Goal: Share content: Share content

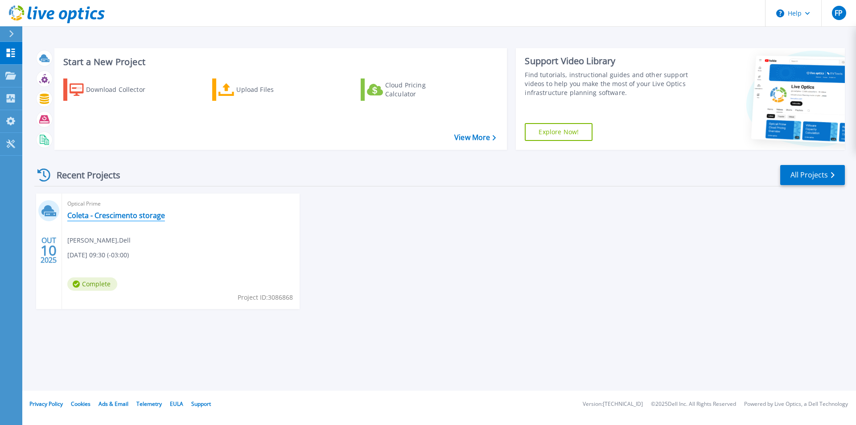
click at [116, 218] on link "Coleta - Crescimento storage" at bounding box center [116, 215] width 98 height 9
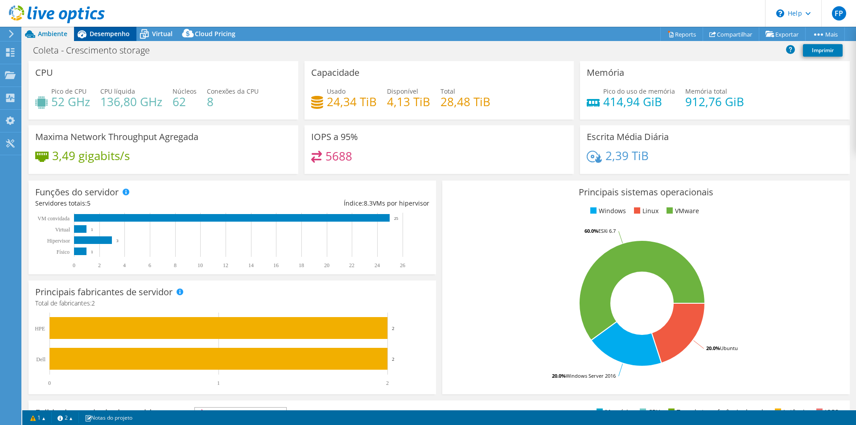
click at [108, 34] on span "Desempenho" at bounding box center [110, 33] width 40 height 8
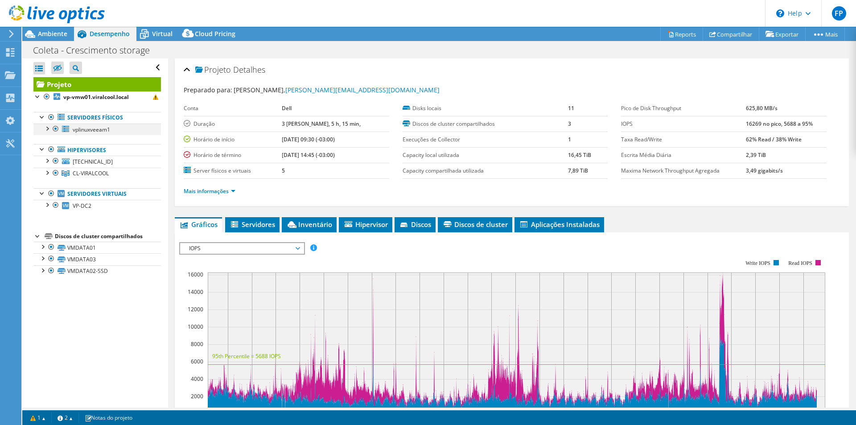
click at [50, 128] on div at bounding box center [46, 128] width 9 height 9
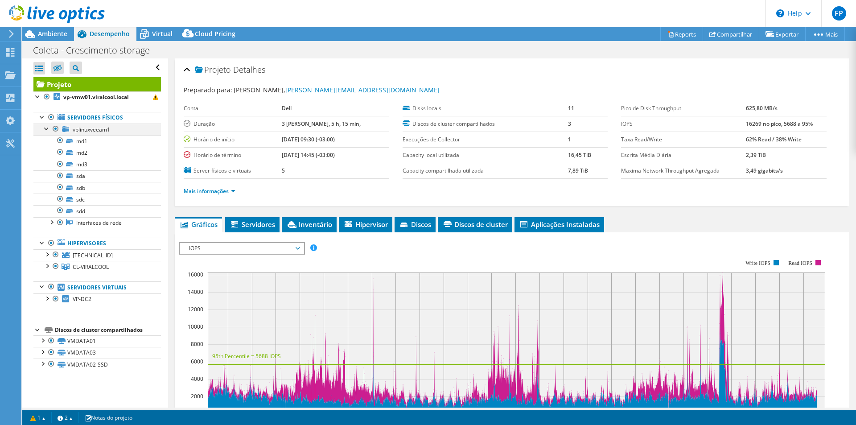
click at [48, 127] on div at bounding box center [46, 128] width 9 height 9
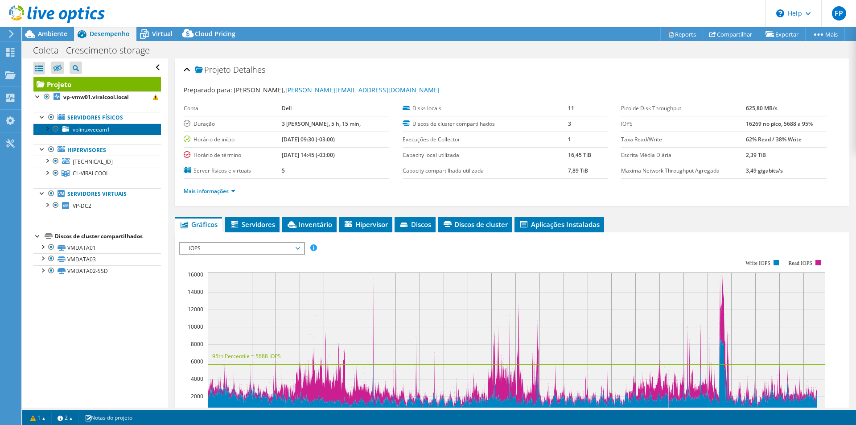
click at [99, 130] on span "vplinuxveeam1" at bounding box center [91, 130] width 37 height 8
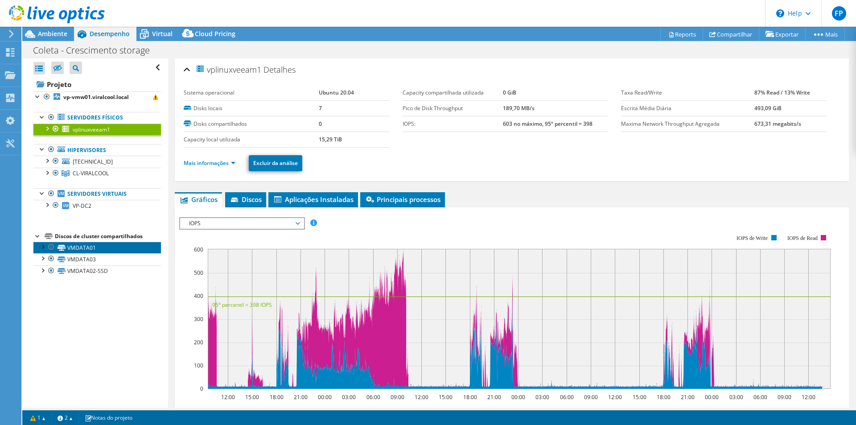
click at [82, 247] on link "VMDATA01" at bounding box center [97, 248] width 128 height 12
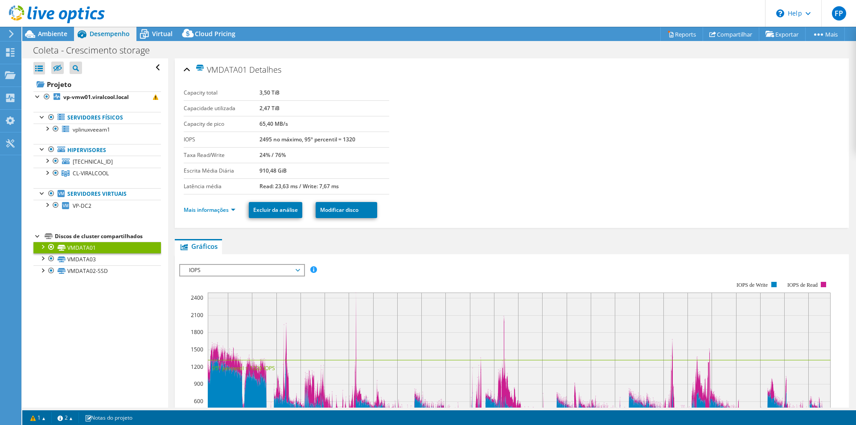
click at [293, 269] on span "IOPS" at bounding box center [242, 270] width 115 height 11
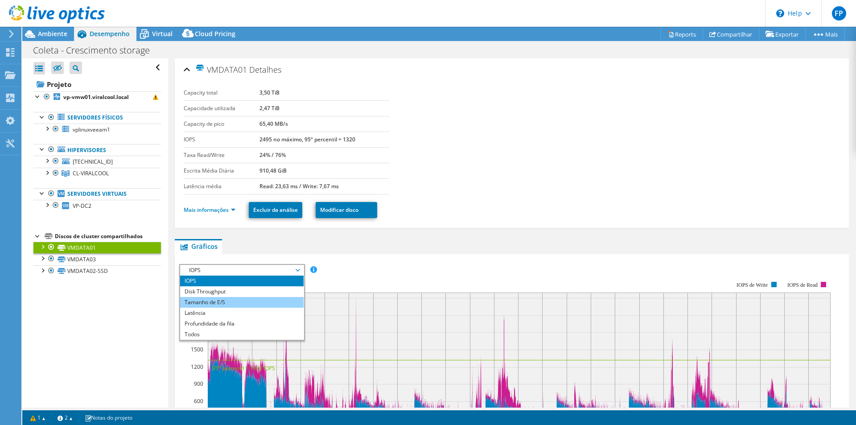
click at [256, 301] on li "Tamanho de E/S" at bounding box center [242, 302] width 124 height 11
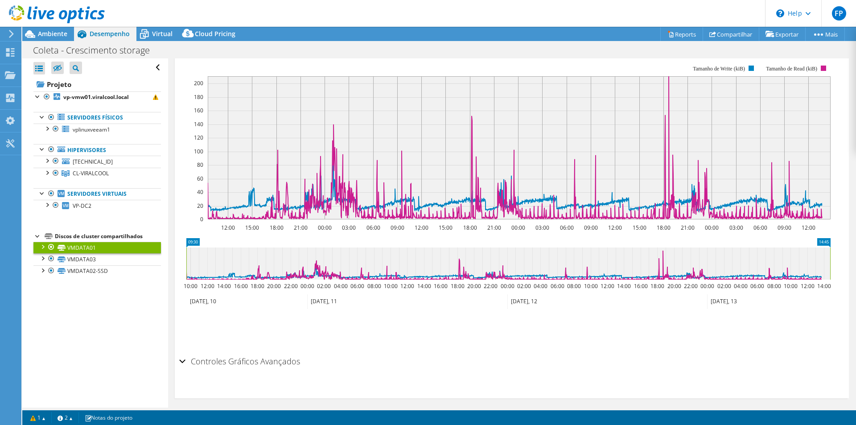
scroll to position [229, 0]
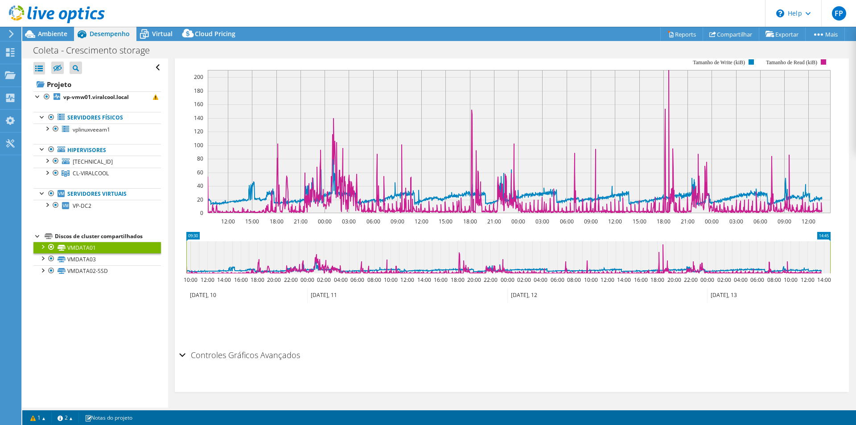
click at [182, 355] on div "Controles Gráficos Avançados" at bounding box center [511, 355] width 665 height 19
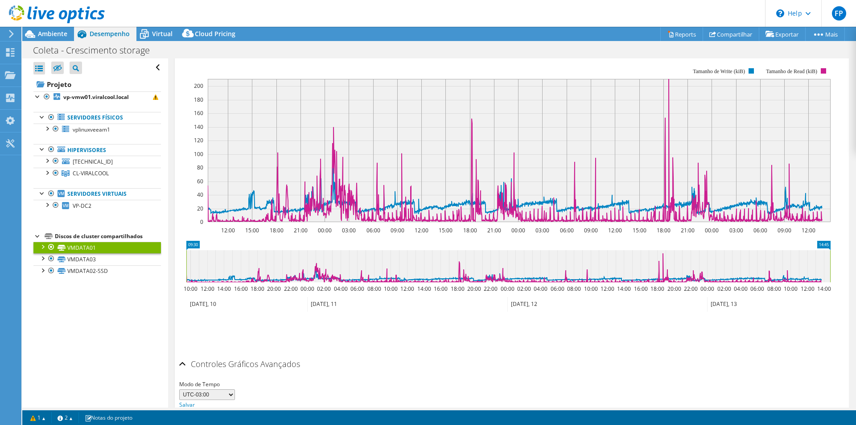
scroll to position [176, 0]
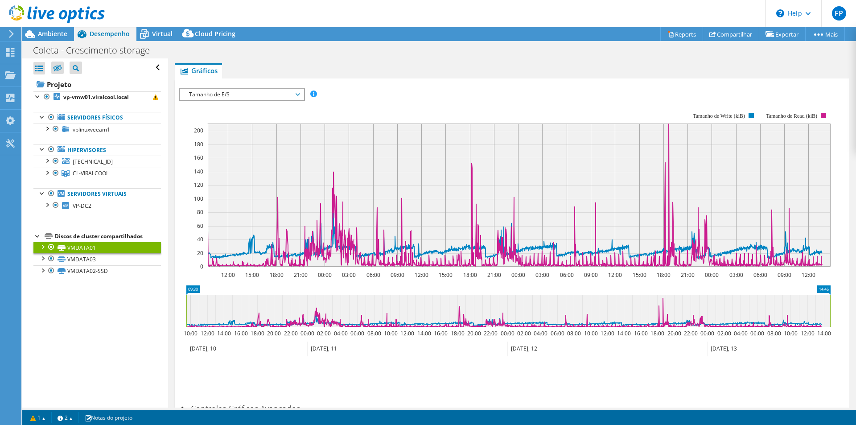
click at [294, 94] on span "Tamanho de E/S" at bounding box center [242, 94] width 115 height 11
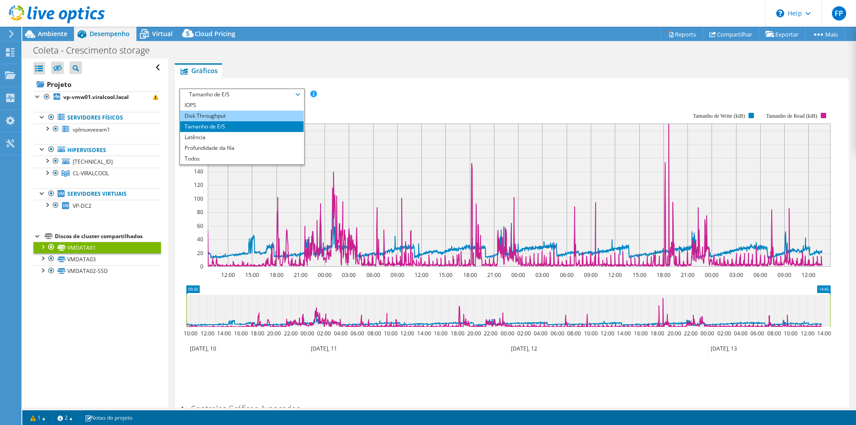
click at [227, 116] on li "Disk Throughput" at bounding box center [242, 116] width 124 height 11
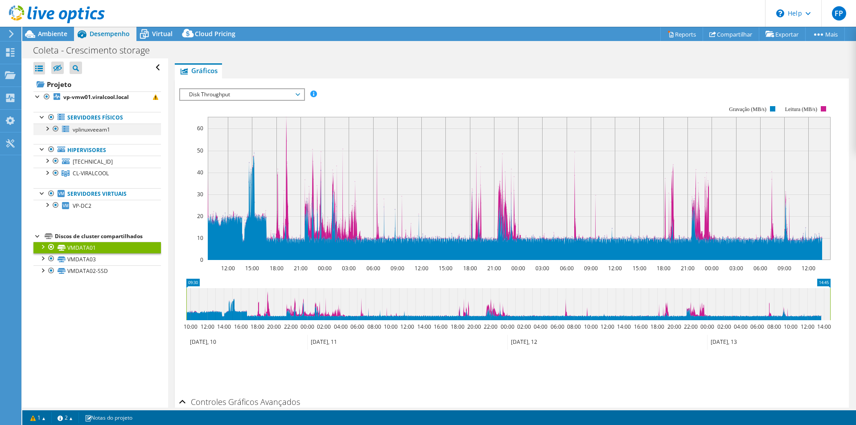
click at [46, 129] on div at bounding box center [46, 128] width 9 height 9
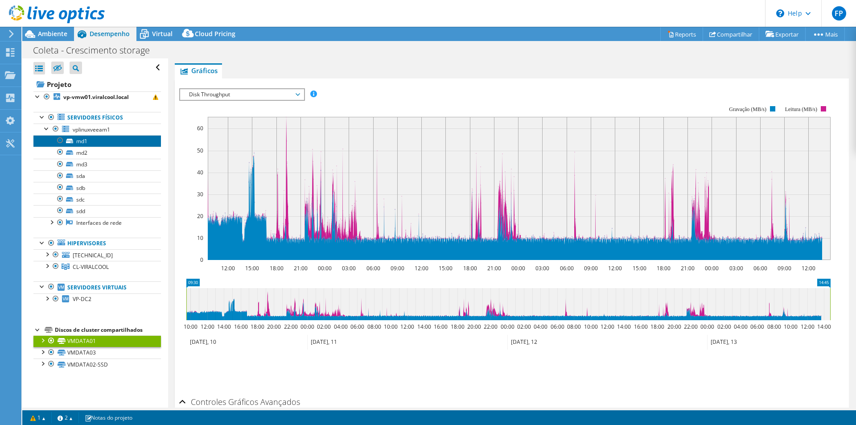
click at [81, 141] on link "md1" at bounding box center [97, 141] width 128 height 12
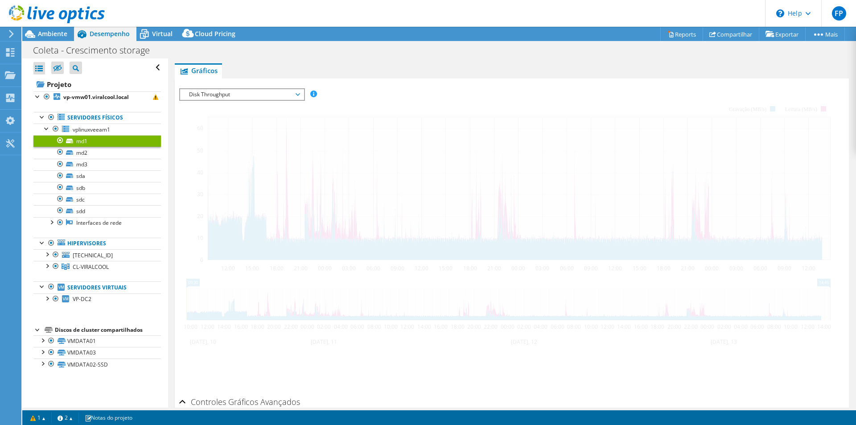
scroll to position [145, 0]
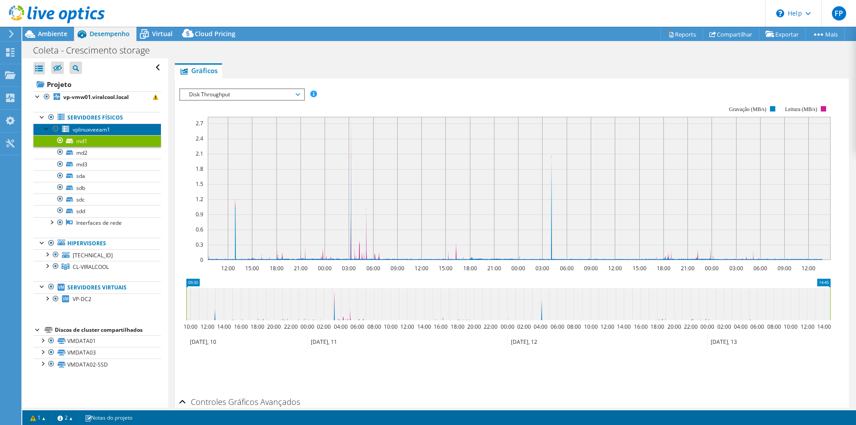
click at [91, 132] on span "vplinuxveeam1" at bounding box center [91, 130] width 37 height 8
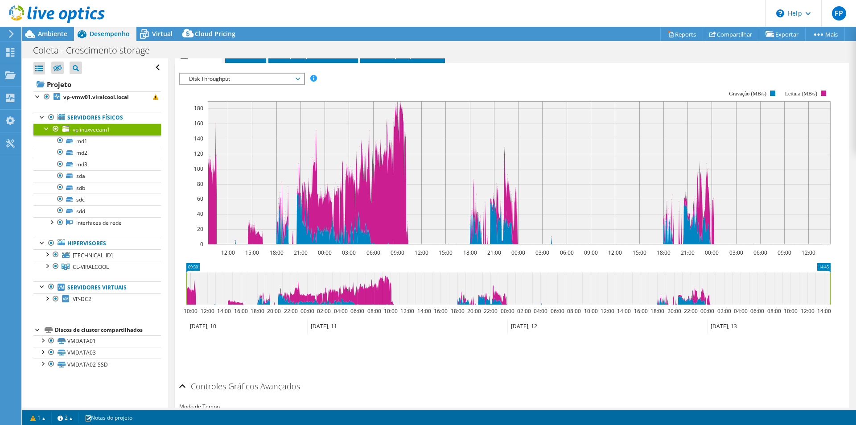
scroll to position [129, 0]
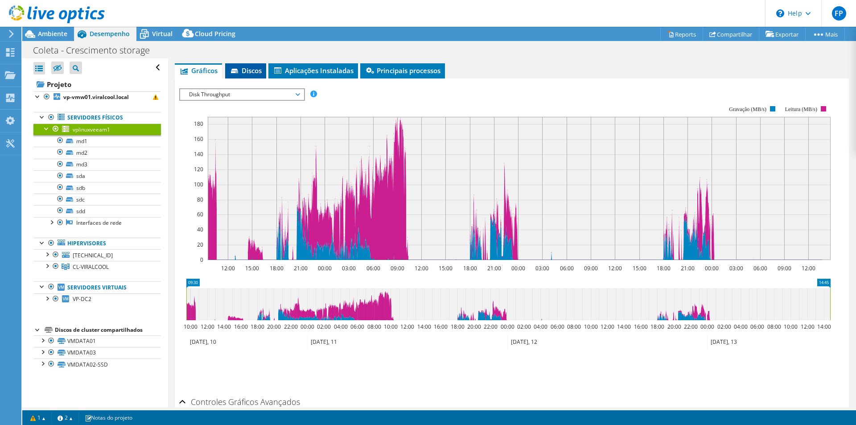
click at [243, 65] on li "Discos" at bounding box center [245, 70] width 41 height 15
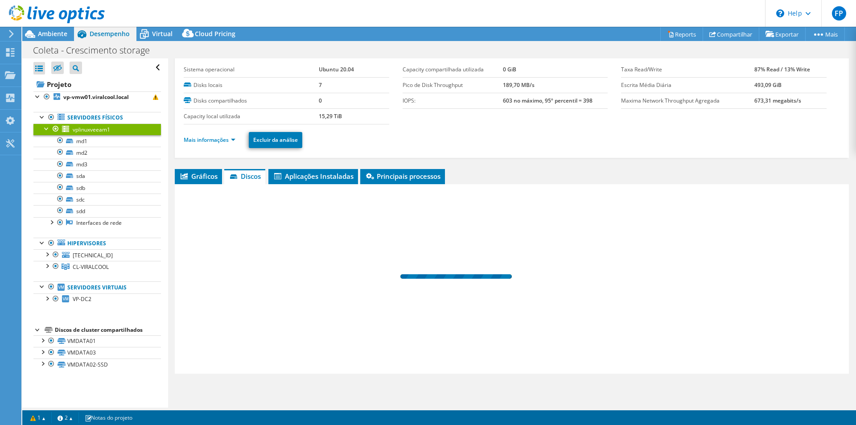
scroll to position [23, 0]
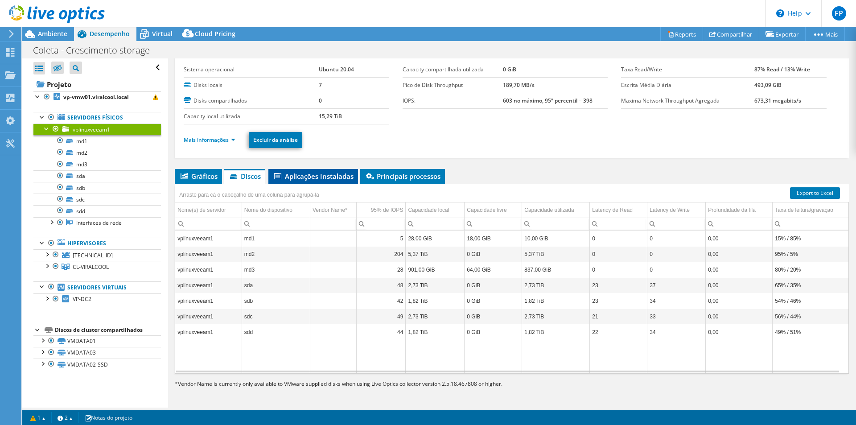
click at [315, 177] on span "Aplicações Instaladas" at bounding box center [313, 176] width 81 height 9
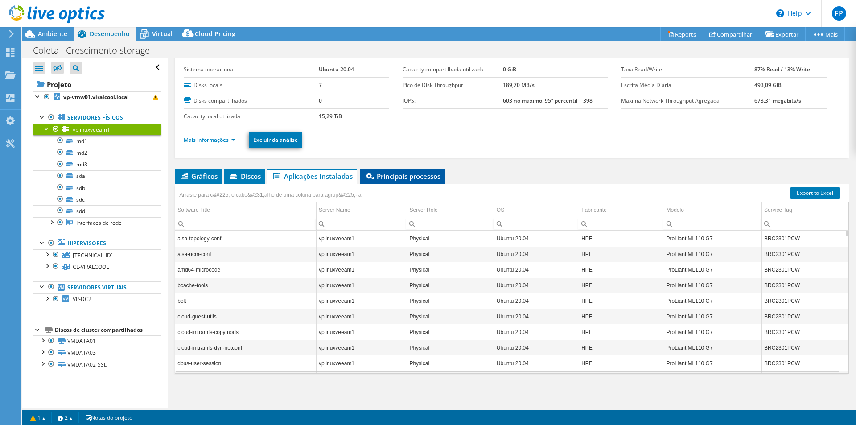
click at [416, 178] on span "Principais processos" at bounding box center [403, 176] width 76 height 9
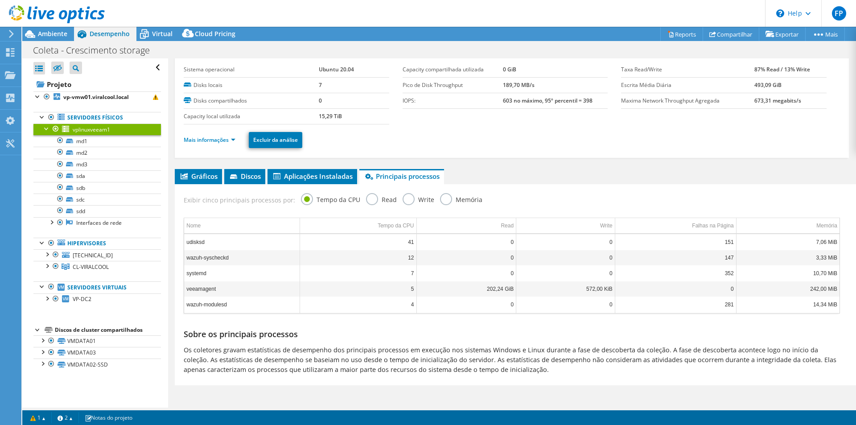
click at [376, 200] on label "Read" at bounding box center [381, 198] width 31 height 11
click at [0, 0] on input "Read" at bounding box center [0, 0] width 0 height 0
click at [411, 198] on label "Write" at bounding box center [419, 198] width 32 height 11
click at [0, 0] on input "Write" at bounding box center [0, 0] width 0 height 0
click at [367, 202] on label "Read" at bounding box center [381, 198] width 31 height 11
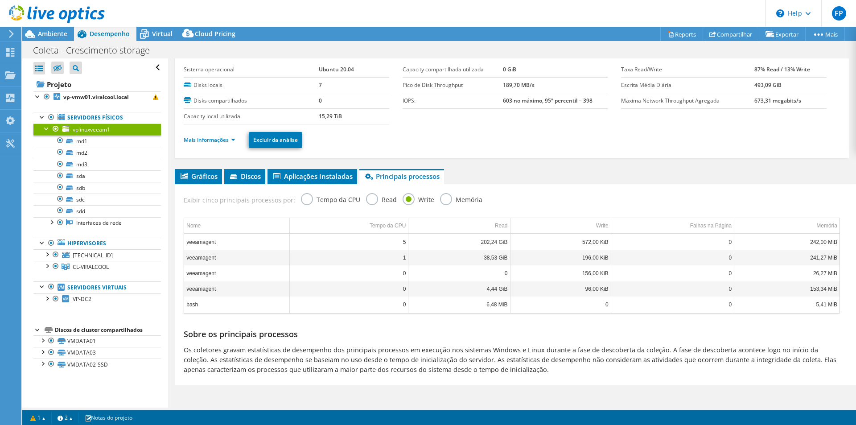
click at [0, 0] on input "Read" at bounding box center [0, 0] width 0 height 0
drag, startPoint x: 46, startPoint y: 128, endPoint x: 48, endPoint y: 122, distance: 6.5
click at [46, 128] on div at bounding box center [46, 128] width 9 height 9
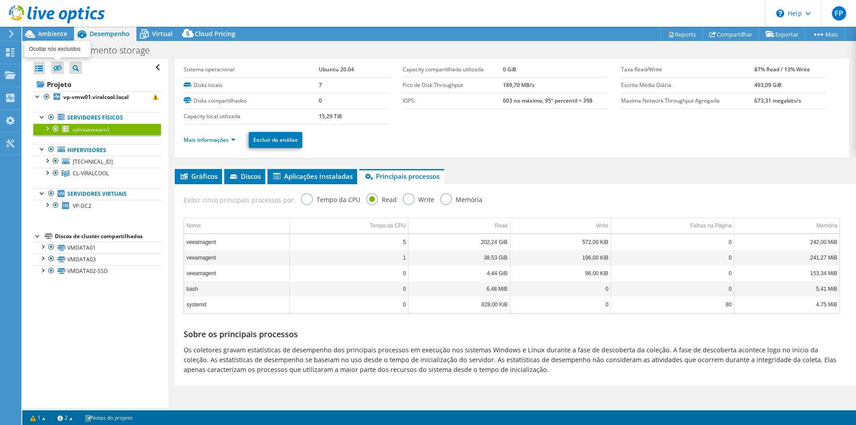
click at [62, 66] on icon at bounding box center [57, 68] width 9 height 7
click at [0, 0] on input "checkbox" at bounding box center [0, 0] width 0 height 0
click at [59, 68] on icon at bounding box center [57, 68] width 9 height 7
click at [0, 0] on input "checkbox" at bounding box center [0, 0] width 0 height 0
click at [82, 161] on span "[TECHNICAL_ID]" at bounding box center [93, 162] width 40 height 8
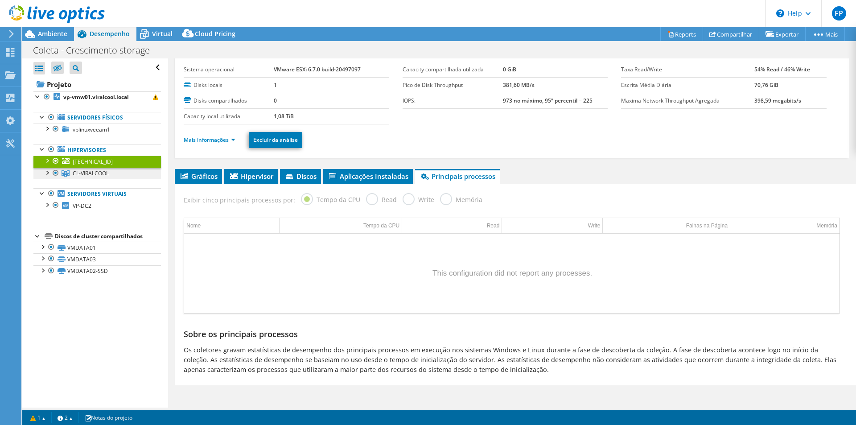
click at [88, 171] on span "CL-VIRALCOOL" at bounding box center [91, 173] width 36 height 8
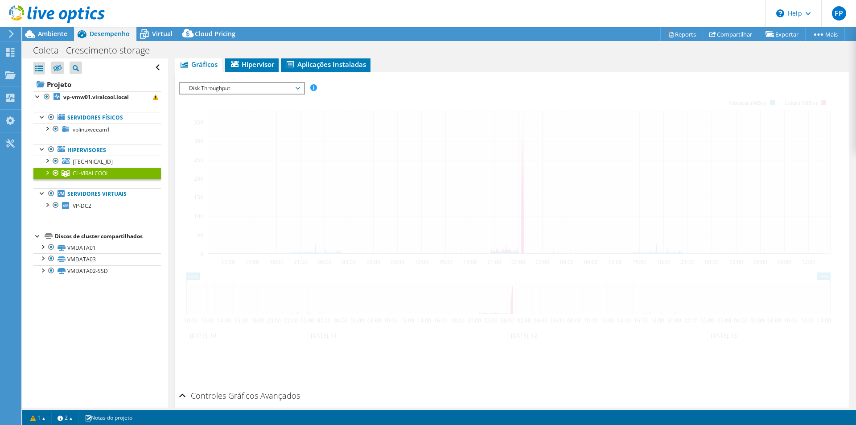
scroll to position [123, 0]
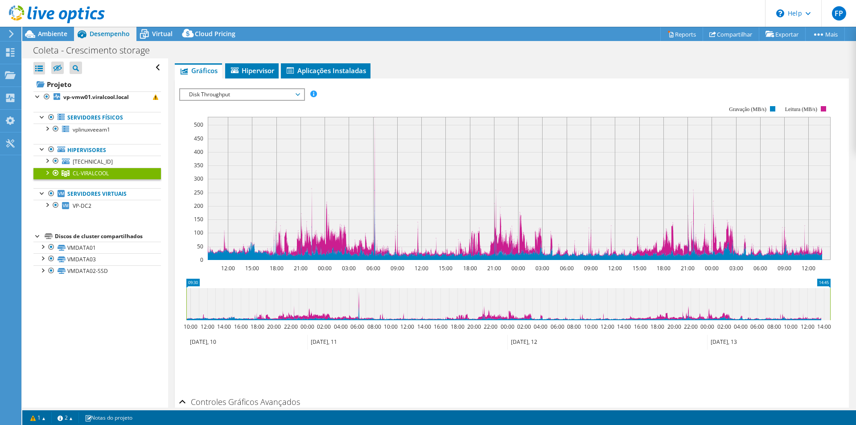
click at [282, 90] on span "Disk Throughput" at bounding box center [242, 94] width 115 height 11
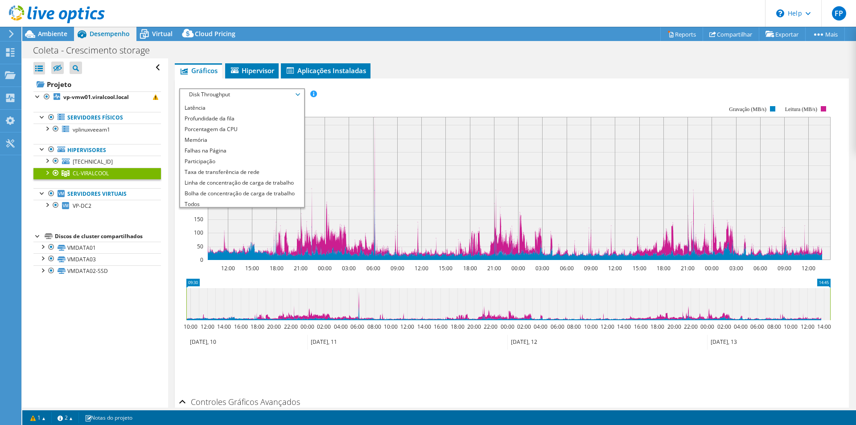
scroll to position [32, 0]
click at [273, 181] on li "Linha de concentração de carga de trabalho" at bounding box center [242, 180] width 124 height 11
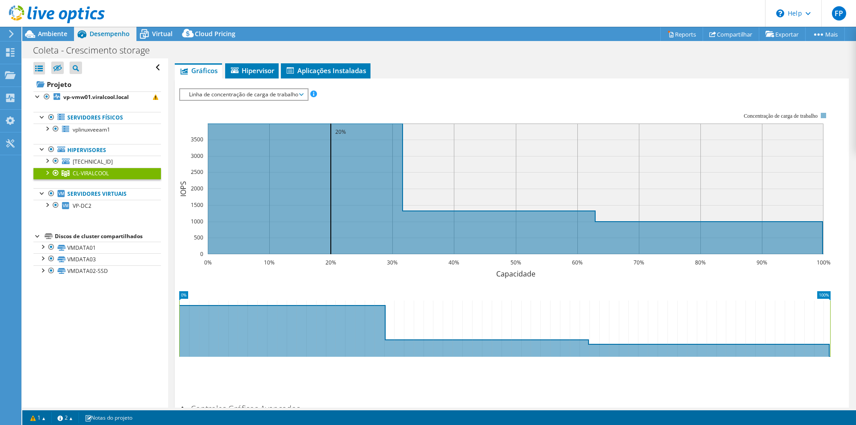
scroll to position [212, 0]
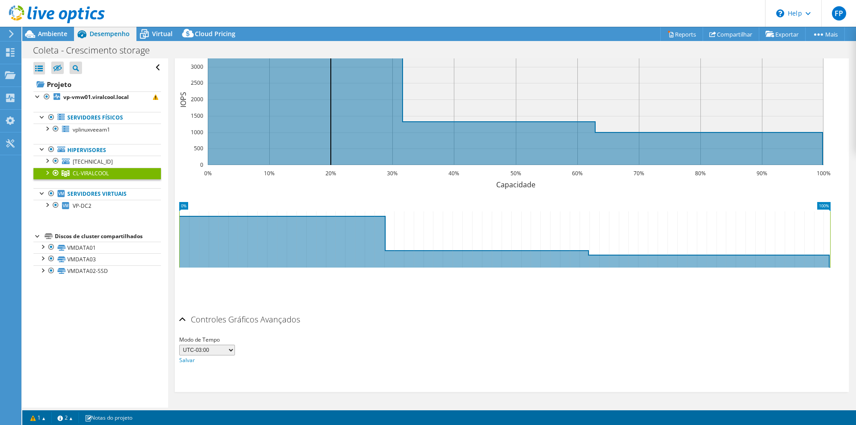
click at [183, 317] on div "Controles Gráficos Avançados" at bounding box center [511, 319] width 665 height 19
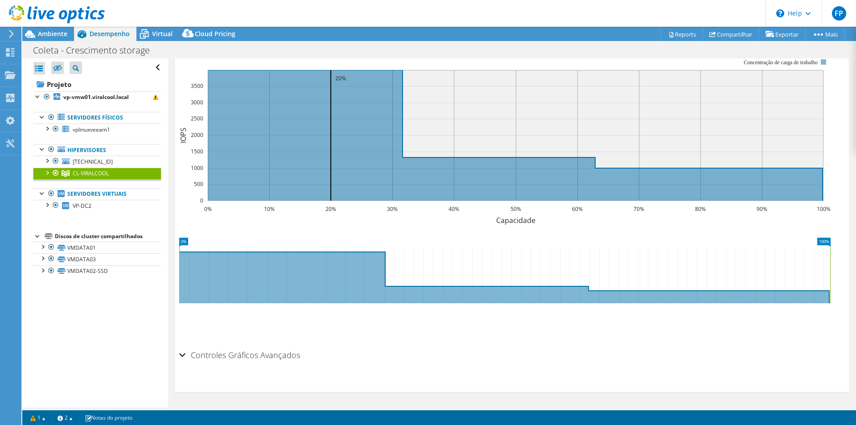
click at [183, 352] on div "Controles Gráficos Avançados" at bounding box center [511, 355] width 665 height 19
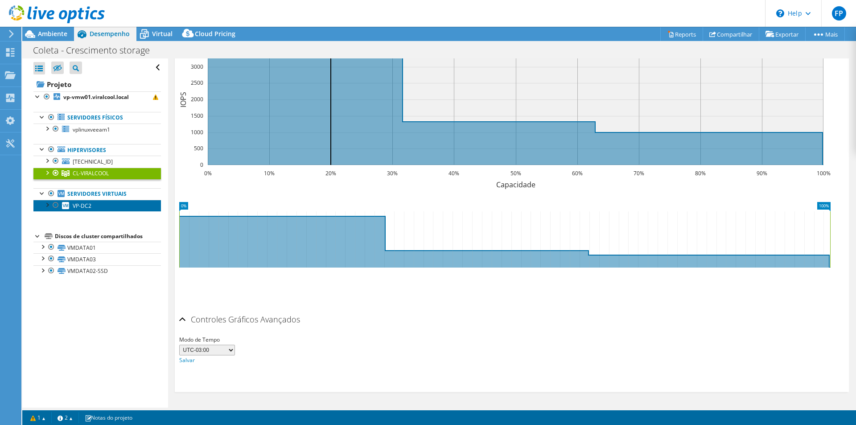
click at [81, 206] on span "VP-DC2" at bounding box center [82, 206] width 19 height 8
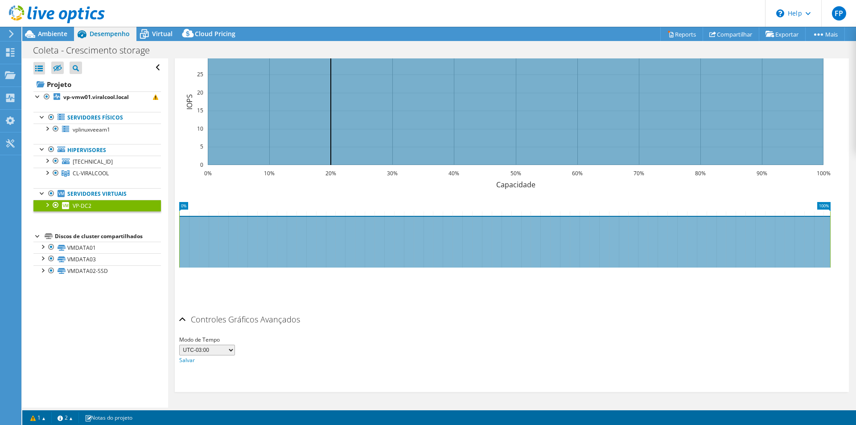
scroll to position [0, 0]
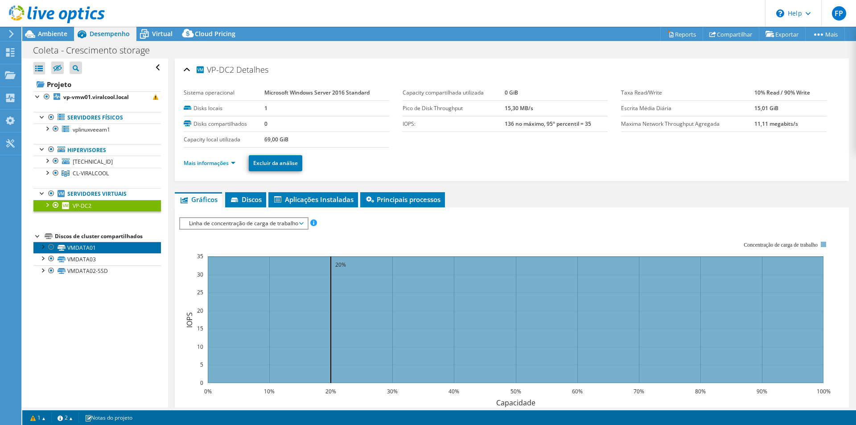
click at [84, 248] on link "VMDATA01" at bounding box center [97, 248] width 128 height 12
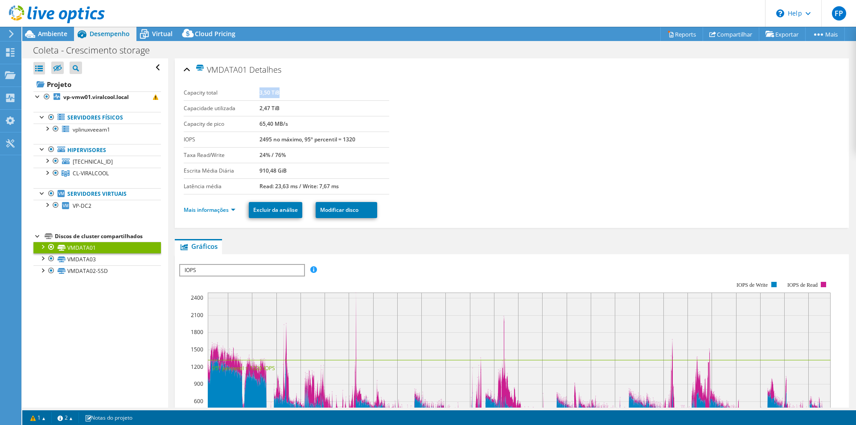
drag, startPoint x: 260, startPoint y: 92, endPoint x: 283, endPoint y: 92, distance: 23.2
click at [283, 92] on td "3,50 TiB" at bounding box center [324, 93] width 129 height 16
drag, startPoint x: 258, startPoint y: 110, endPoint x: 280, endPoint y: 108, distance: 21.9
click at [280, 108] on tr "Capacidade utilizada 2,47 TiB" at bounding box center [287, 108] width 206 height 16
drag, startPoint x: 260, startPoint y: 154, endPoint x: 285, endPoint y: 153, distance: 24.5
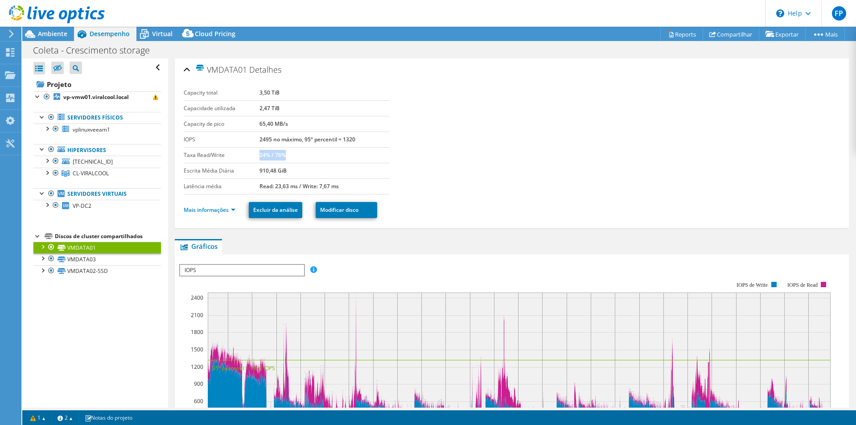
click at [285, 153] on b "24% / 76%" at bounding box center [273, 155] width 26 height 8
drag, startPoint x: 259, startPoint y: 173, endPoint x: 288, endPoint y: 170, distance: 29.1
click at [288, 170] on td "910,48 GiB" at bounding box center [324, 171] width 129 height 16
click at [264, 187] on b "Read: 23,63 ms / Write: 7,67 ms" at bounding box center [299, 186] width 79 height 8
click at [225, 212] on link "Mais informações" at bounding box center [210, 210] width 52 height 8
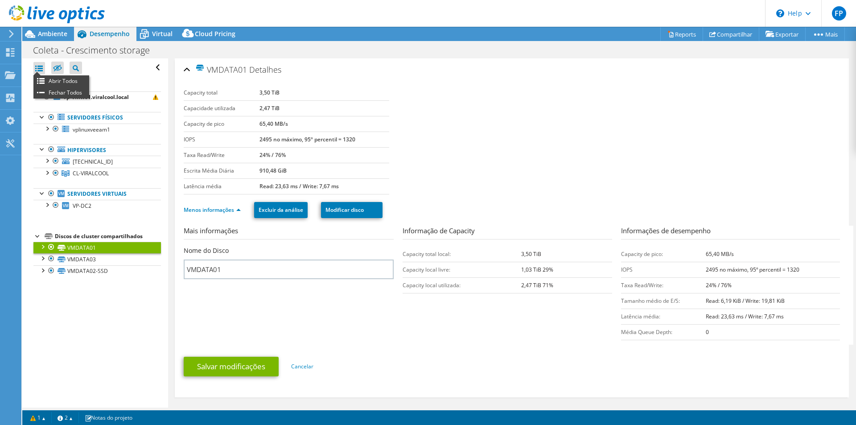
click at [40, 66] on div at bounding box center [39, 68] width 12 height 12
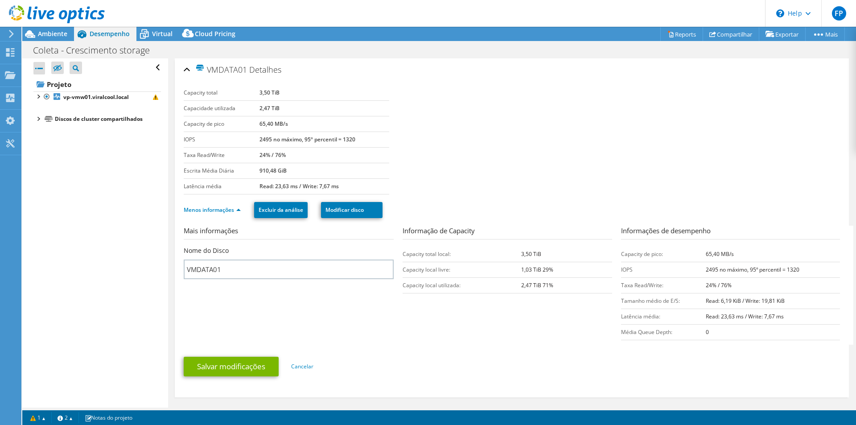
click at [38, 119] on div at bounding box center [37, 118] width 9 height 9
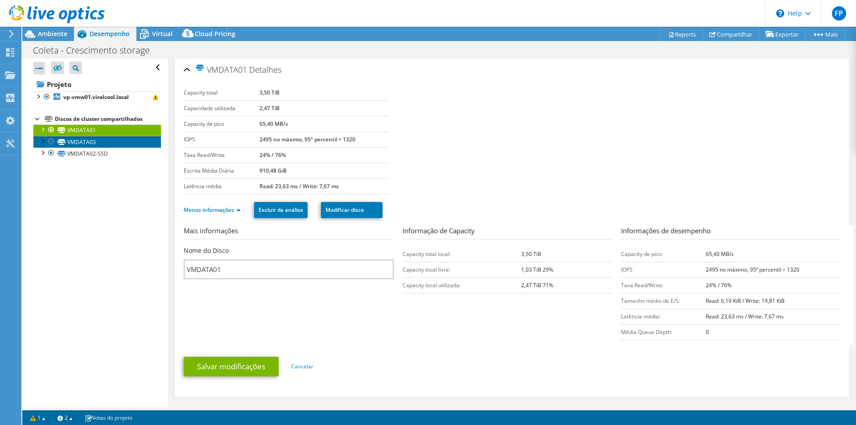
click at [79, 144] on link "VMDATA03" at bounding box center [97, 142] width 128 height 12
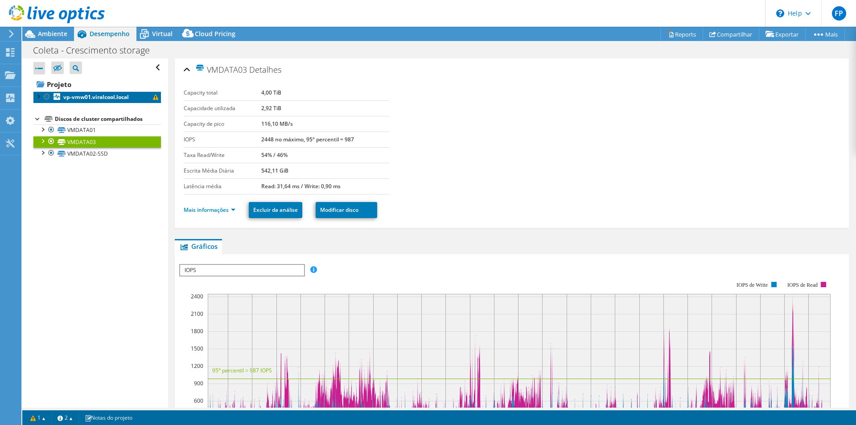
click at [87, 99] on b "vp-vmw01.viralcool.local" at bounding box center [96, 97] width 66 height 8
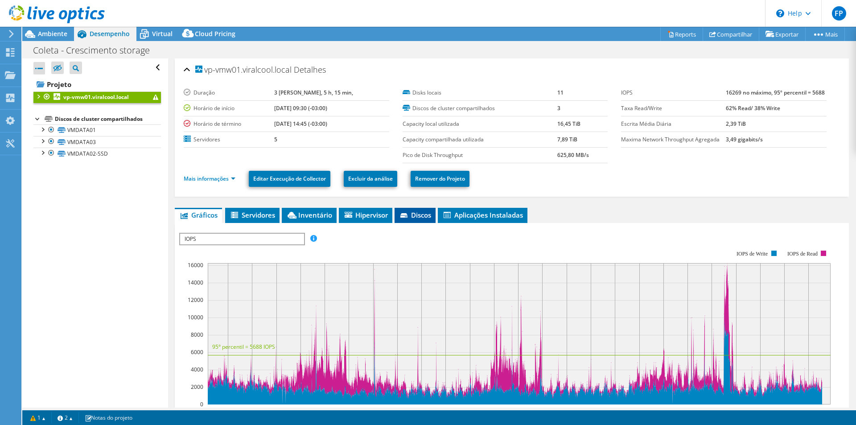
click at [425, 217] on span "Discos" at bounding box center [415, 215] width 32 height 9
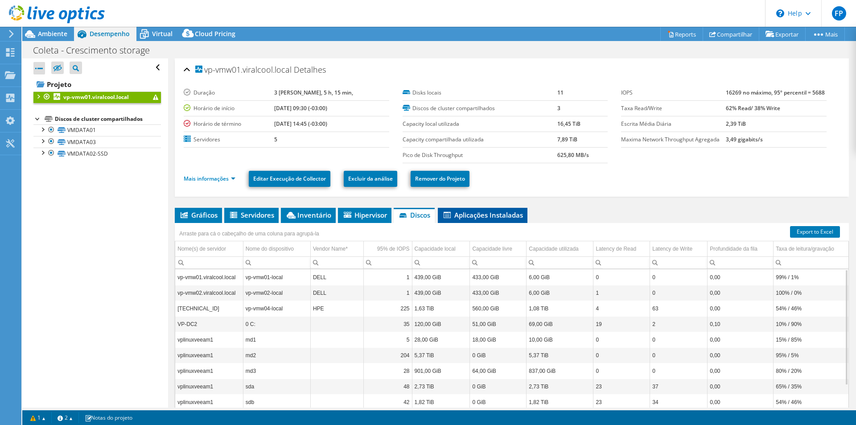
click at [485, 214] on span "Aplicações Instaladas" at bounding box center [482, 215] width 81 height 9
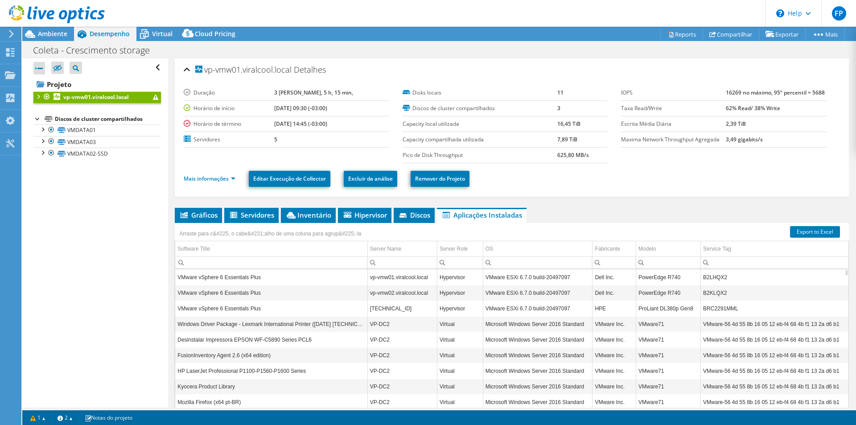
click at [73, 95] on b "vp-vmw01.viralcool.local" at bounding box center [96, 97] width 66 height 8
click at [187, 216] on icon at bounding box center [184, 215] width 7 height 6
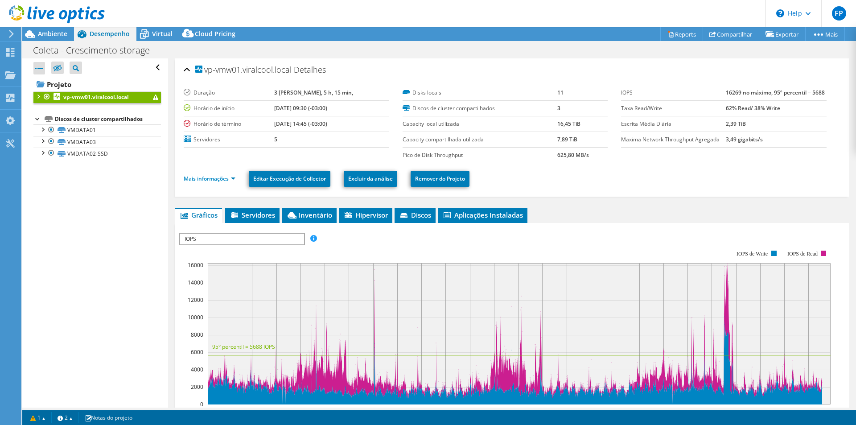
click at [188, 67] on div "vp-vmw01.viralcool.local Detalhes" at bounding box center [512, 70] width 657 height 19
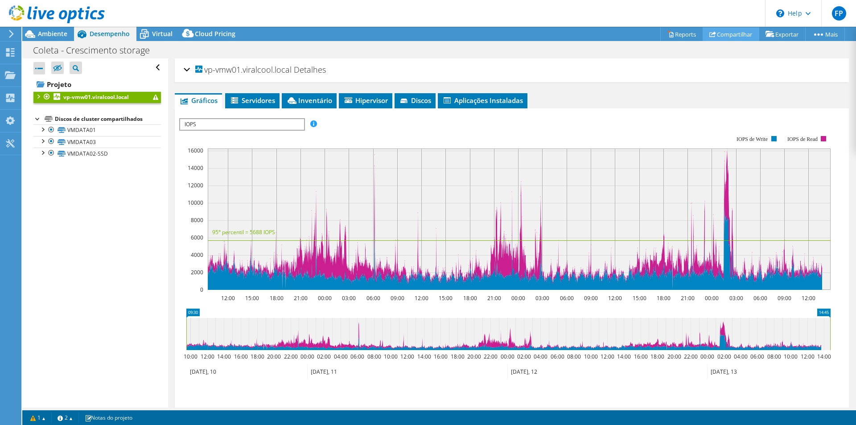
click at [714, 34] on link "Compartilhar" at bounding box center [731, 34] width 57 height 14
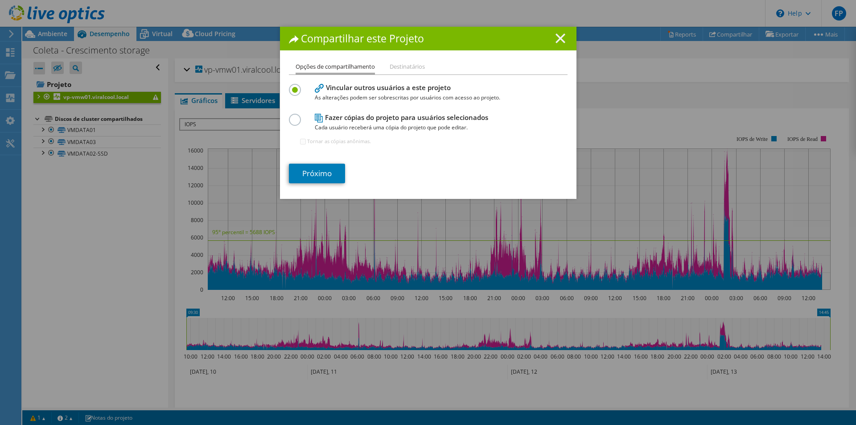
click at [559, 39] on icon at bounding box center [561, 38] width 10 height 10
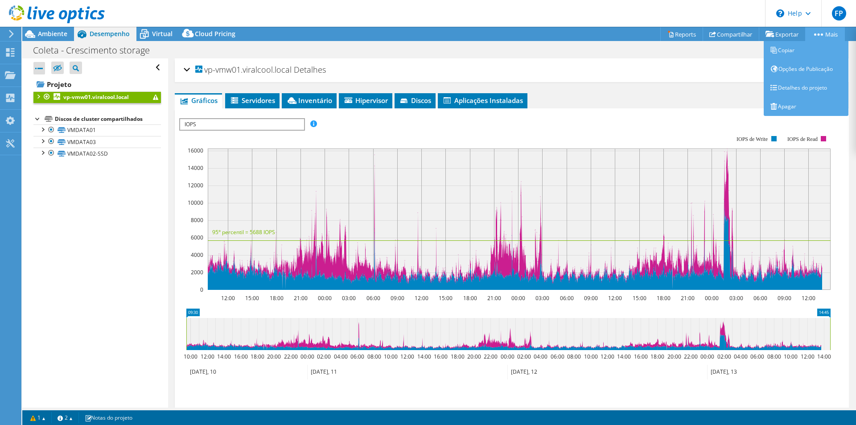
click at [822, 33] on icon at bounding box center [818, 34] width 9 height 2
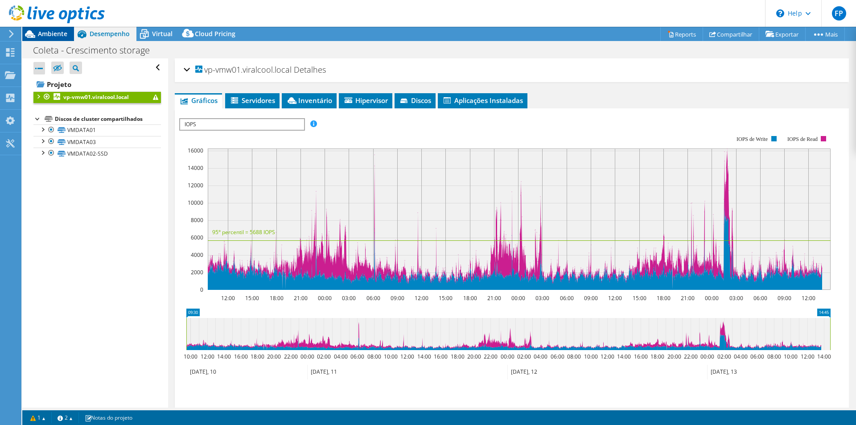
click at [50, 37] on span "Ambiente" at bounding box center [52, 33] width 29 height 8
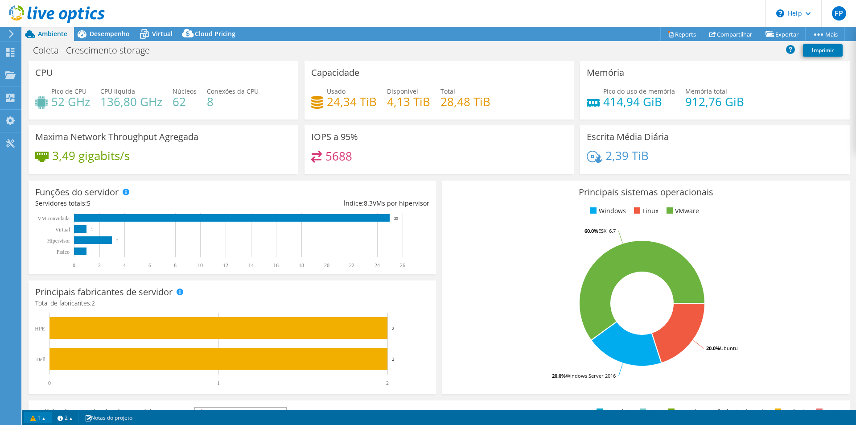
click at [44, 419] on link "1" at bounding box center [38, 417] width 28 height 11
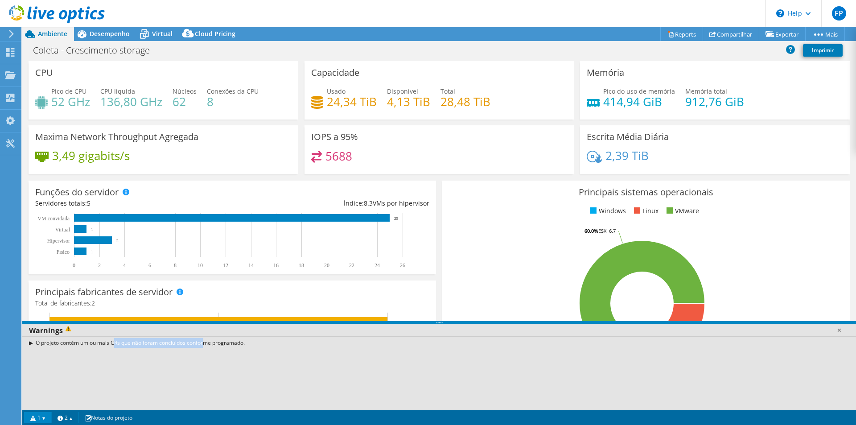
drag, startPoint x: 101, startPoint y: 344, endPoint x: 175, endPoint y: 352, distance: 74.5
click at [181, 344] on div "O projeto contém um ou mais CRs que não foram concluídos conforme programado." at bounding box center [439, 342] width 834 height 13
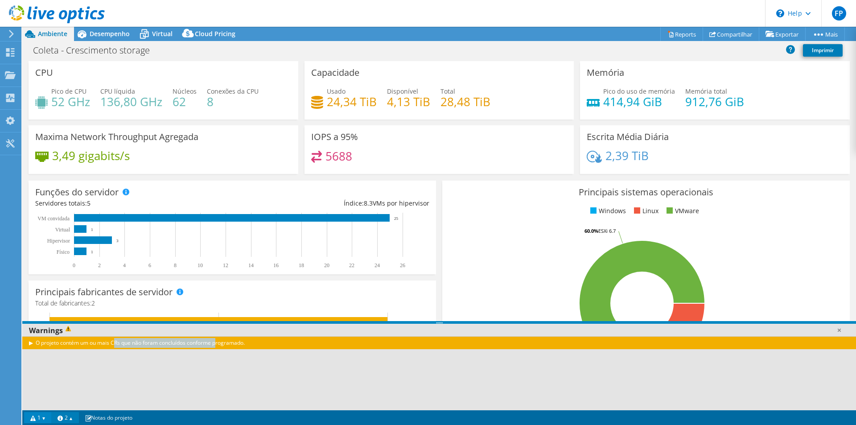
click at [66, 421] on link "2" at bounding box center [65, 417] width 28 height 11
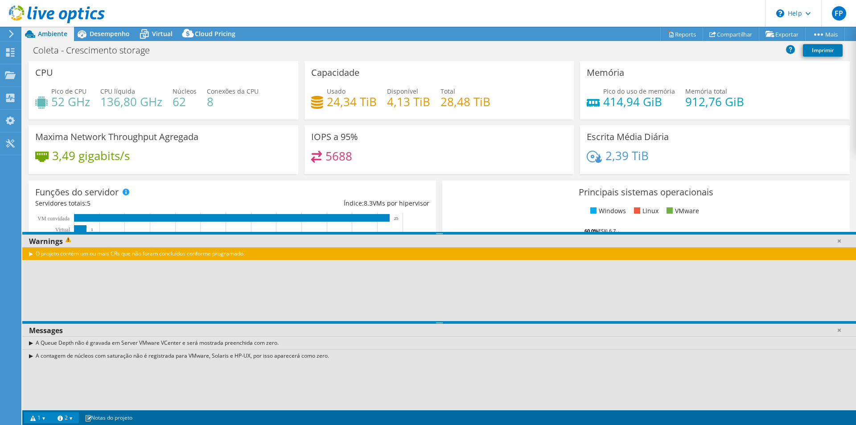
click at [750, 48] on div "[PERSON_NAME] - Crescimento storage Imprimir" at bounding box center [439, 50] width 834 height 17
click at [787, 34] on link "Exportar" at bounding box center [782, 34] width 47 height 14
click at [825, 48] on link "Imprimir" at bounding box center [823, 50] width 40 height 12
click at [718, 50] on div "[PERSON_NAME] - Crescimento storage Imprimir" at bounding box center [439, 50] width 834 height 17
click at [676, 33] on link "Reports" at bounding box center [682, 34] width 43 height 14
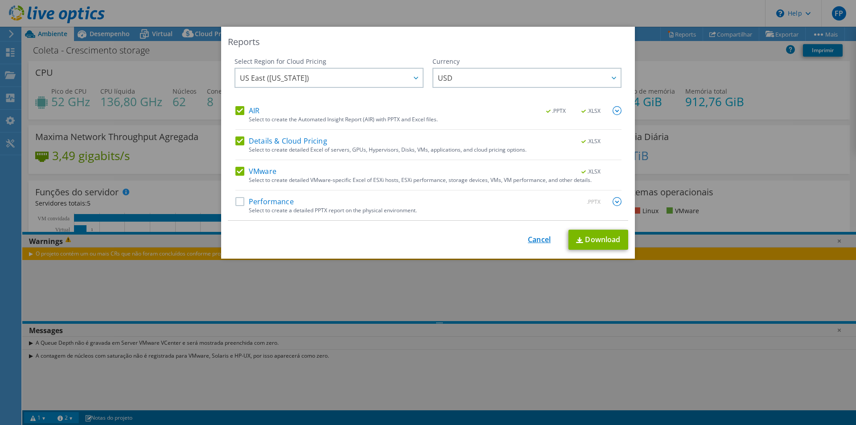
click at [538, 240] on link "Cancel" at bounding box center [539, 239] width 23 height 8
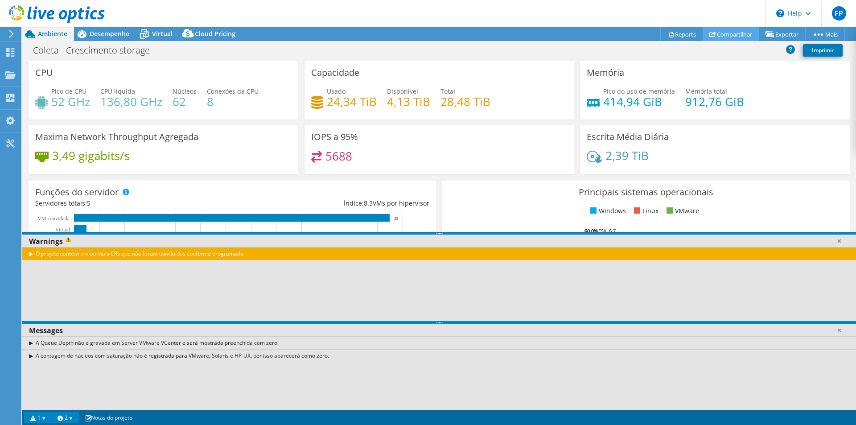
click at [719, 33] on link "Compartilhar" at bounding box center [731, 34] width 57 height 14
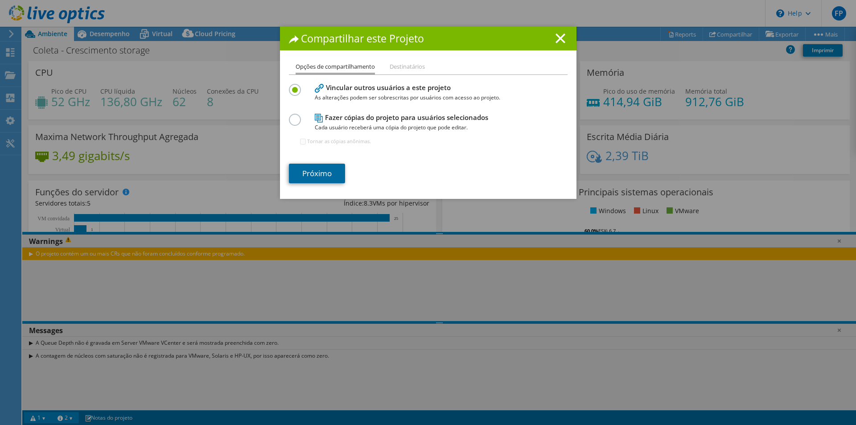
click at [313, 174] on link "Próximo" at bounding box center [317, 174] width 56 height 20
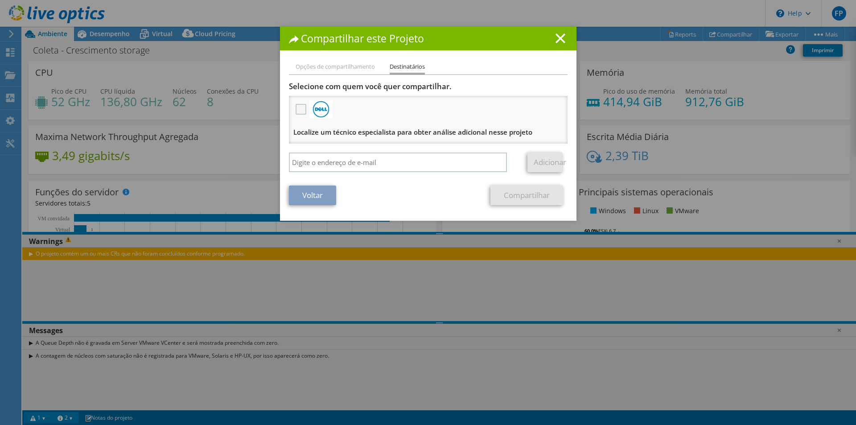
click at [296, 109] on label at bounding box center [302, 109] width 13 height 11
click at [0, 0] on input "checkbox" at bounding box center [0, 0] width 0 height 0
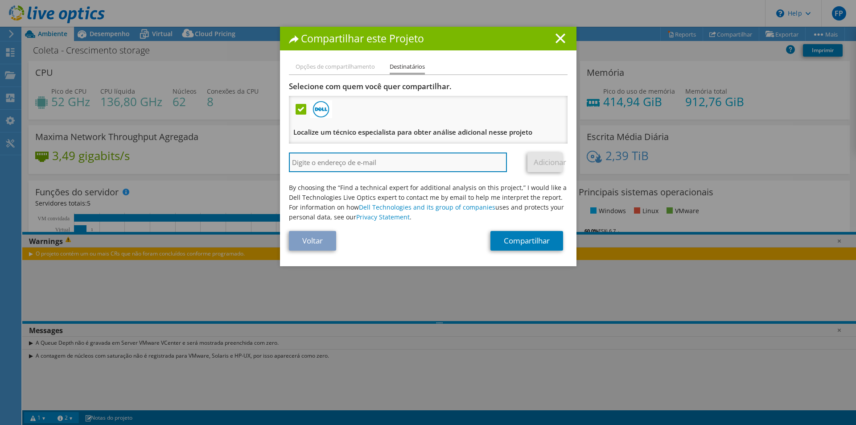
click at [412, 161] on input "search" at bounding box center [398, 163] width 219 height 20
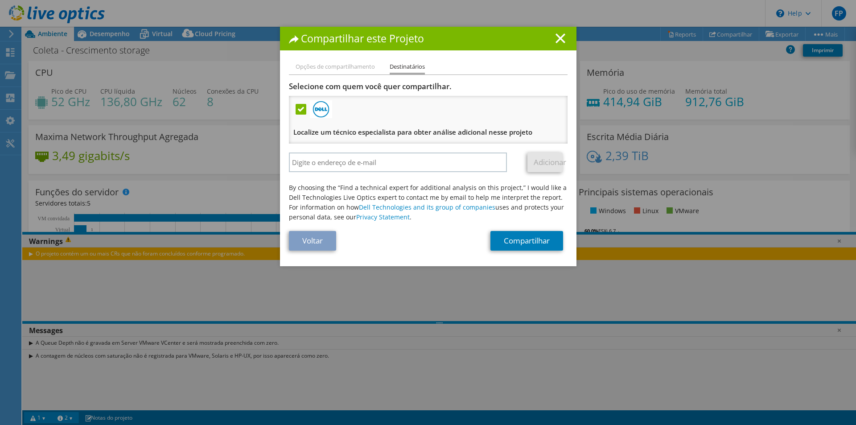
click at [296, 108] on label at bounding box center [302, 109] width 13 height 11
click at [0, 0] on input "checkbox" at bounding box center [0, 0] width 0 height 0
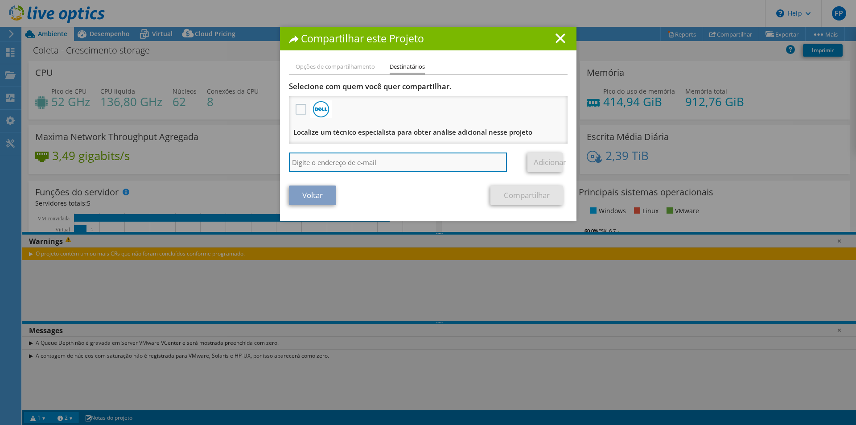
click at [382, 163] on input "search" at bounding box center [398, 163] width 219 height 20
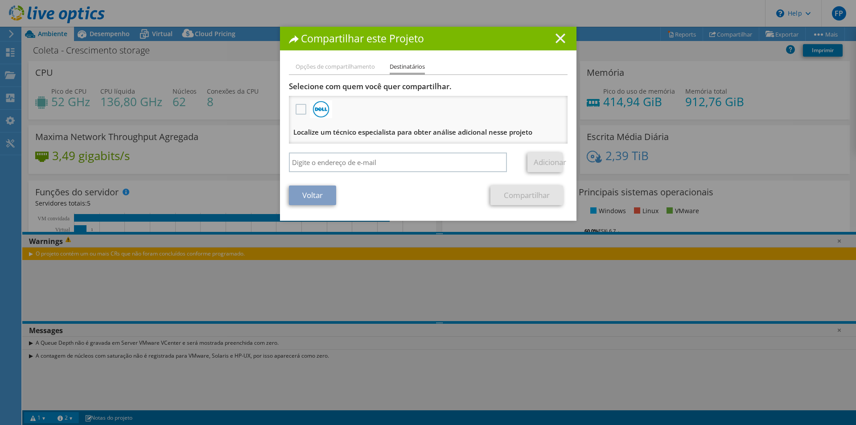
click at [557, 38] on line at bounding box center [560, 38] width 9 height 9
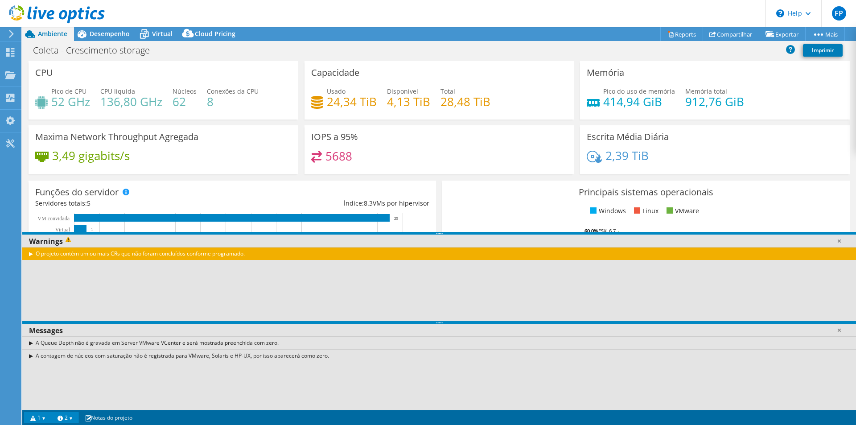
click at [31, 254] on div "O projeto contém um ou mais CRs que não foram concluídos conforme programado." at bounding box center [439, 253] width 834 height 13
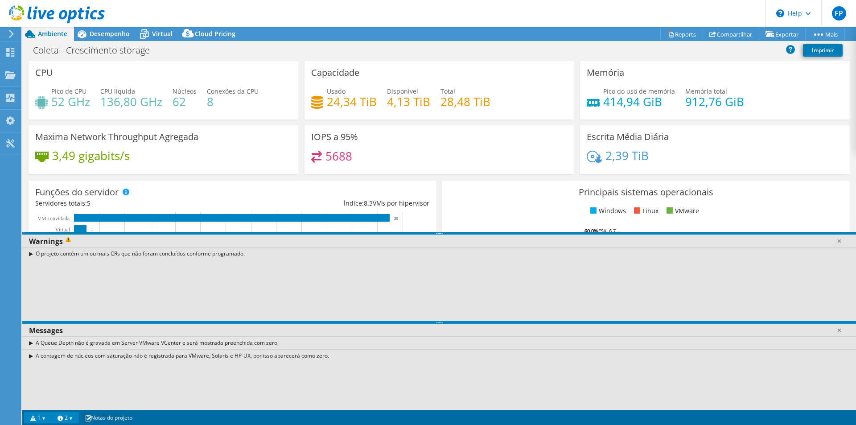
click at [44, 416] on link "1" at bounding box center [38, 417] width 28 height 11
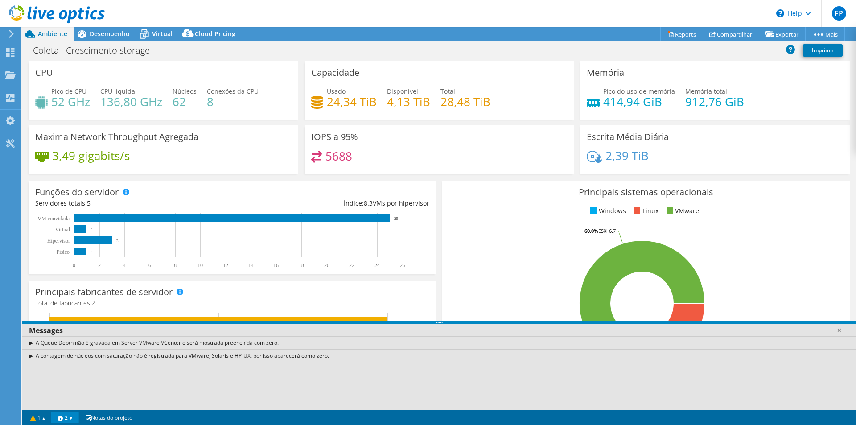
click at [74, 417] on link "2" at bounding box center [65, 417] width 28 height 11
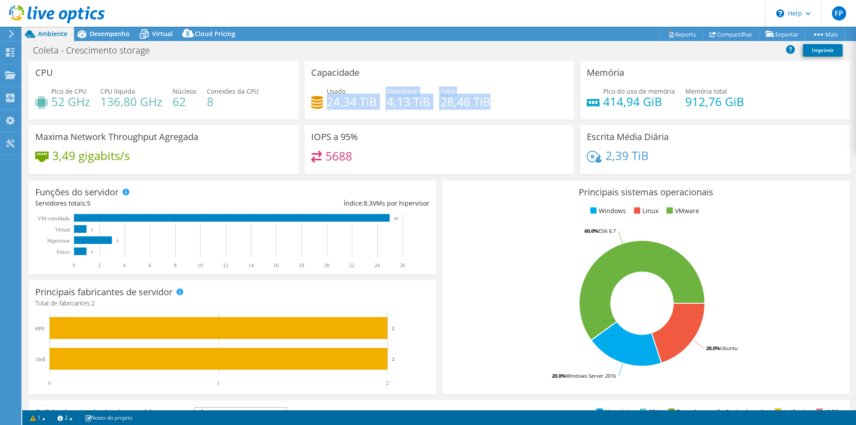
drag, startPoint x: 358, startPoint y: 102, endPoint x: 491, endPoint y: 100, distance: 133.4
click at [491, 100] on div "Usado 24,34 TiB Disponível 4,13 TiB Total 28,48 TiB" at bounding box center [439, 101] width 256 height 29
click at [480, 99] on h4 "28,48 TiB" at bounding box center [466, 102] width 50 height 10
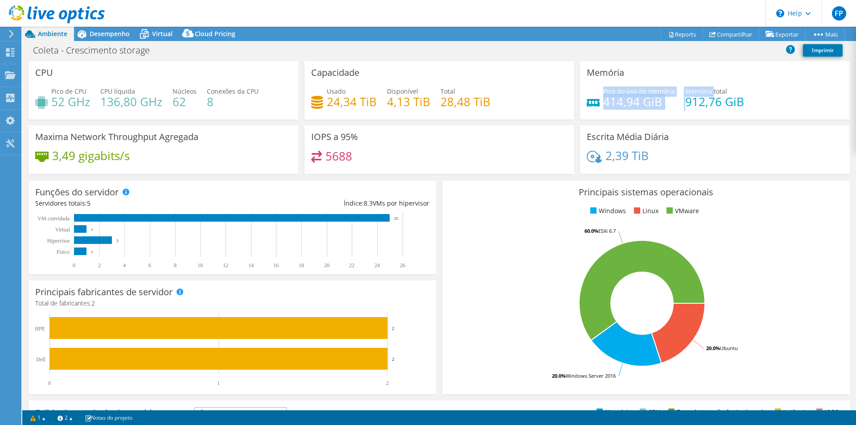
drag, startPoint x: 647, startPoint y: 89, endPoint x: 714, endPoint y: 89, distance: 67.3
click at [713, 89] on div "Pico do uso de memória 414,94 GiB Memória total 912,76 GiB" at bounding box center [715, 101] width 256 height 29
click at [717, 89] on span "Memória total" at bounding box center [707, 91] width 42 height 8
click at [322, 101] on div "Usado 24,34 TiB" at bounding box center [344, 97] width 66 height 20
drag, startPoint x: 399, startPoint y: 101, endPoint x: 433, endPoint y: 101, distance: 34.3
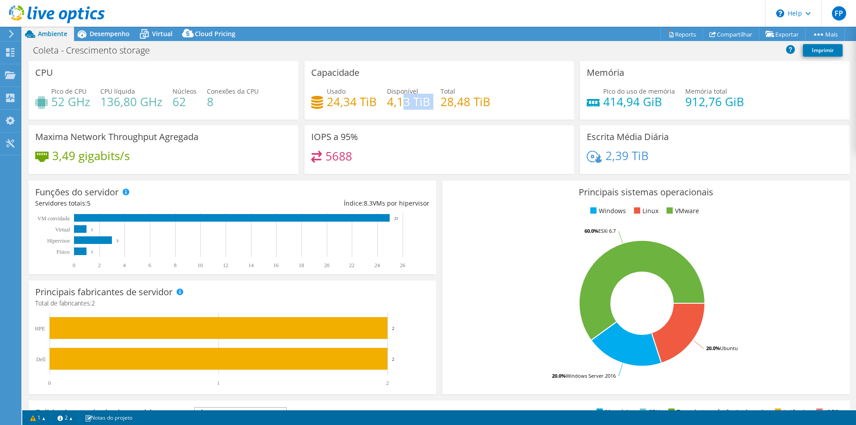
click at [430, 101] on div "Usado 24,34 TiB Disponível 4,13 TiB Total 28,48 TiB" at bounding box center [439, 101] width 256 height 29
click at [358, 97] on h4 "24,34 TiB" at bounding box center [352, 102] width 50 height 10
click at [348, 82] on div "Capacidade Usado 24,34 TiB Disponível 4,13 TiB Total 28,48 TiB" at bounding box center [440, 90] width 270 height 58
